Goal: Communication & Community: Answer question/provide support

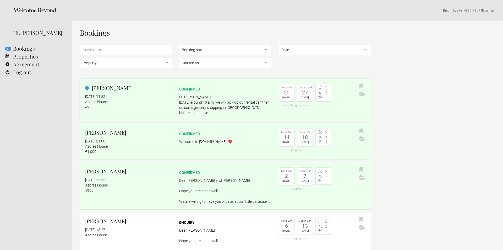
click at [223, 108] on p "Hi [PERSON_NAME], [DATE] around 10 a.m. we will pick up our rental car, then do…" at bounding box center [225, 104] width 92 height 21
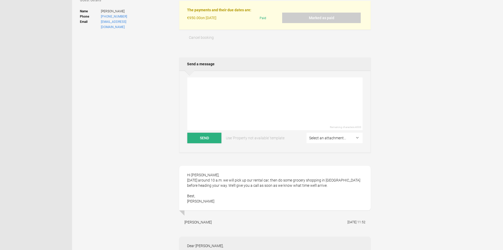
scroll to position [70, 0]
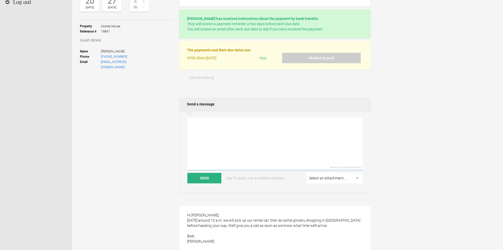
click at [216, 129] on textarea at bounding box center [274, 143] width 175 height 53
click at [262, 151] on textarea "Hey [PERSON_NAME], Sure! You can call [PERSON_NAME] so she can meet you and hea…" at bounding box center [274, 143] width 175 height 53
click at [262, 137] on textarea "Hey [PERSON_NAME], Sure! You can call [PERSON_NAME] so she can meet you and hea…" at bounding box center [274, 143] width 175 height 53
click at [262, 146] on textarea "Hey [PERSON_NAME], Sure! You can call [PERSON_NAME] so she can meet you and hea…" at bounding box center [274, 143] width 175 height 53
click at [261, 143] on textarea "Hey [PERSON_NAME], Sure! You can call [PERSON_NAME] so she can meet you and hea…" at bounding box center [274, 143] width 175 height 53
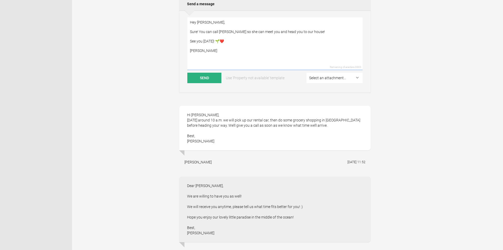
scroll to position [156, 0]
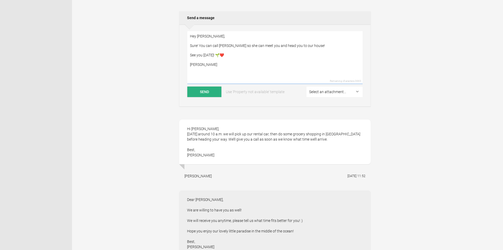
type textarea "Hey [PERSON_NAME], Sure! You can call [PERSON_NAME] so she can meet you and hea…"
click at [200, 95] on button "Send" at bounding box center [204, 91] width 34 height 10
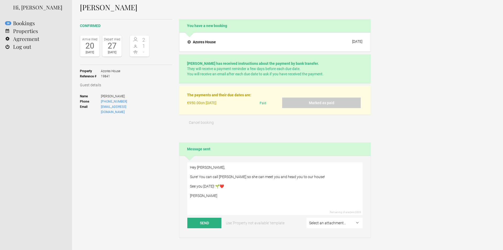
scroll to position [43, 0]
